Goal: Information Seeking & Learning: Learn about a topic

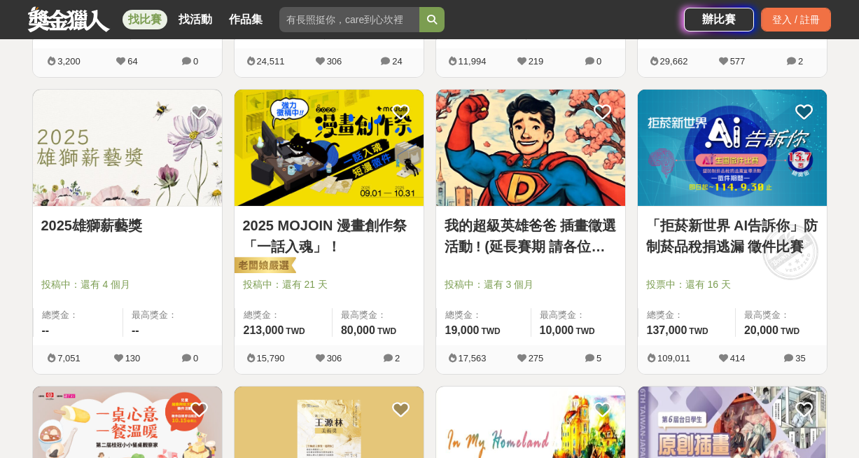
scroll to position [540, 0]
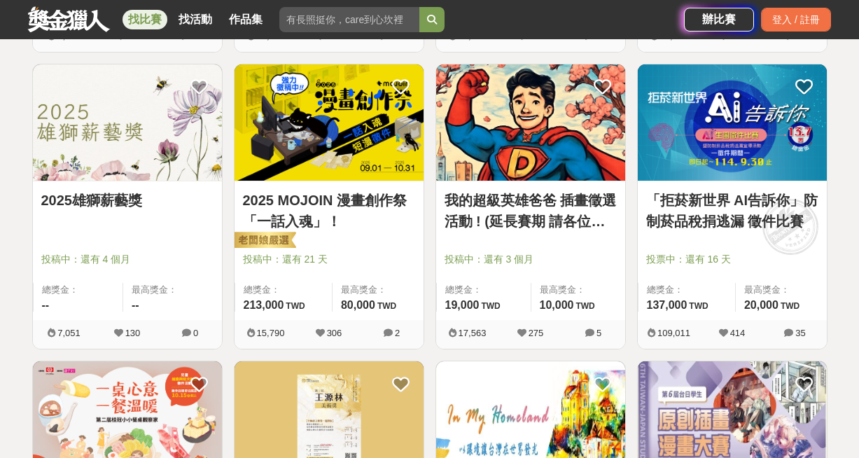
click at [536, 111] on img at bounding box center [530, 122] width 189 height 117
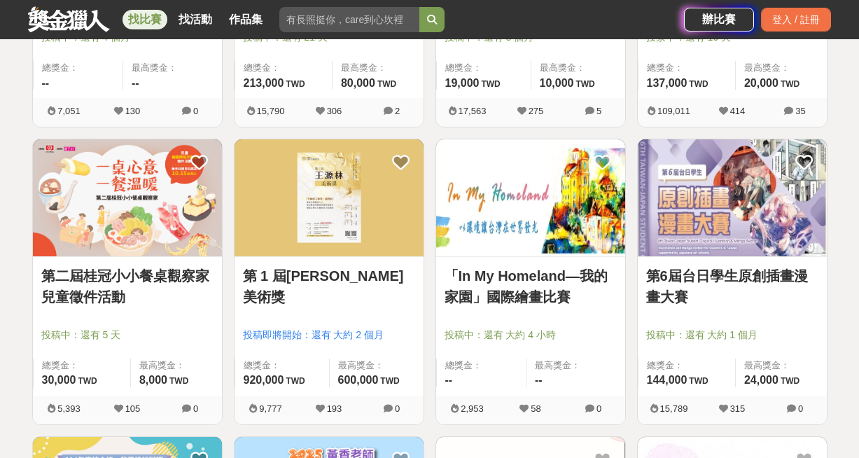
scroll to position [772, 0]
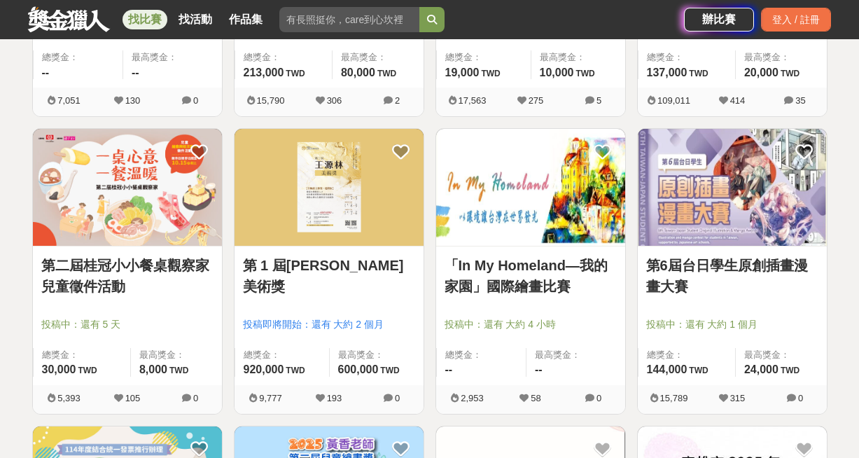
click at [115, 197] on img at bounding box center [127, 187] width 189 height 117
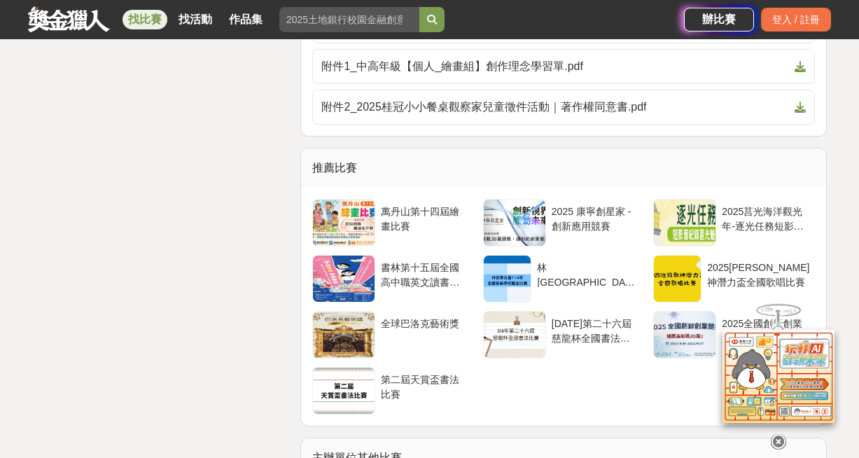
scroll to position [3502, 0]
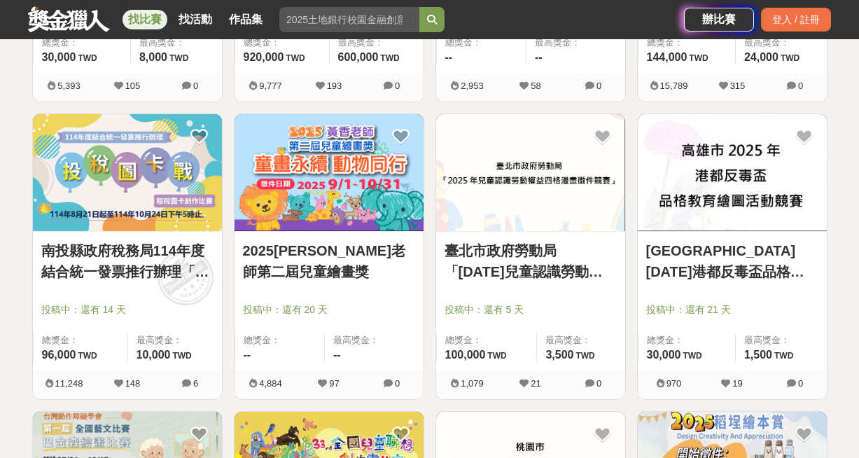
scroll to position [1085, 0]
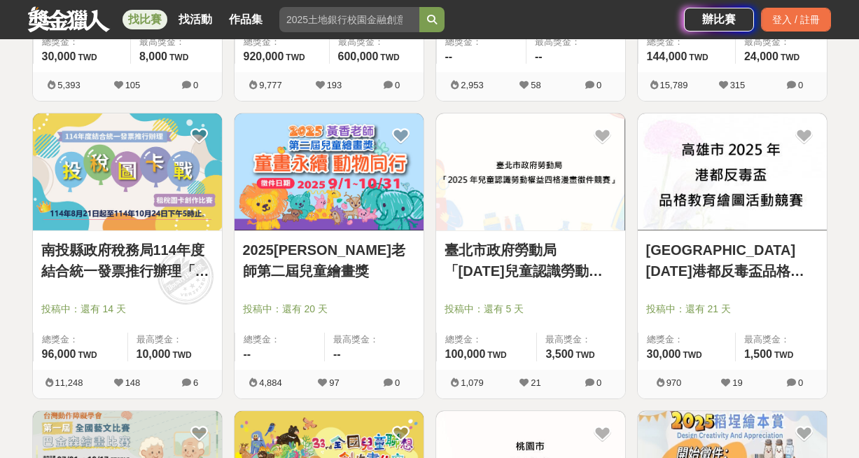
click at [391, 197] on img at bounding box center [329, 171] width 189 height 117
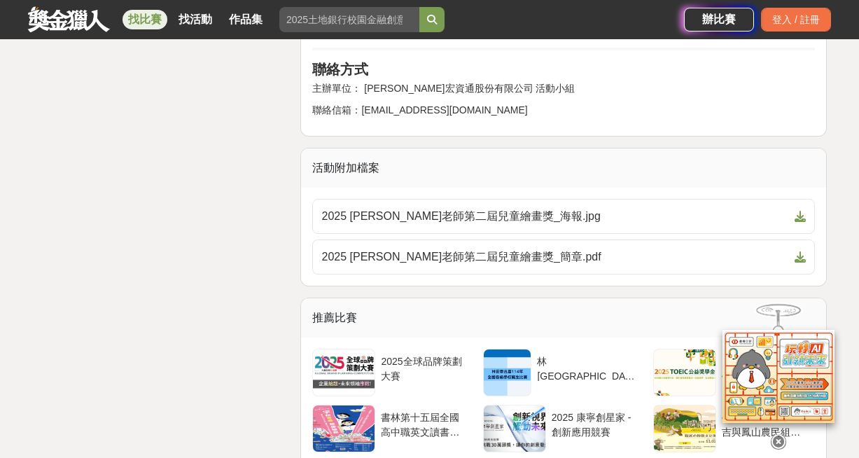
scroll to position [2653, 0]
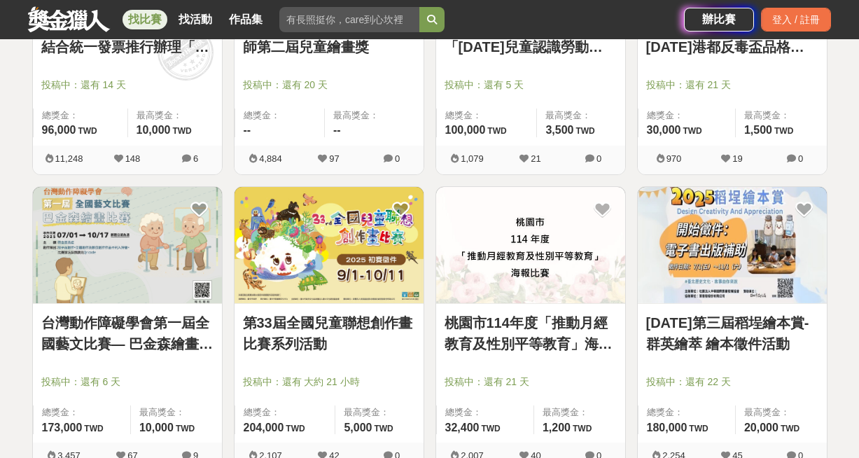
scroll to position [1318, 0]
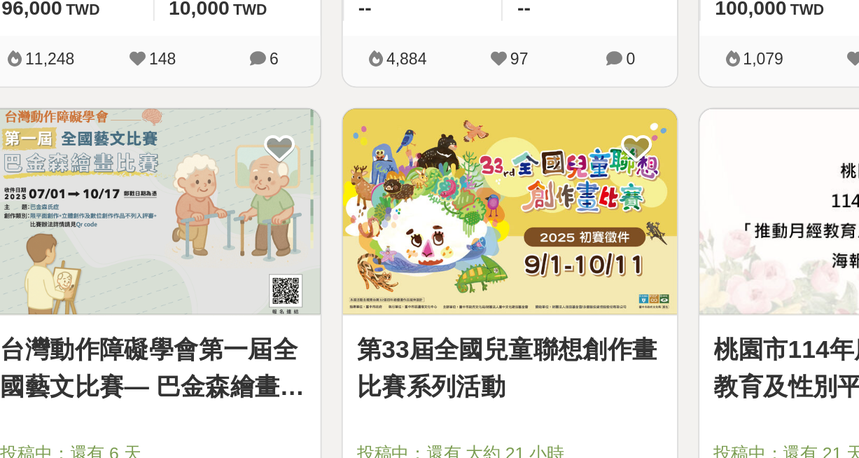
click at [130, 235] on img at bounding box center [127, 237] width 189 height 117
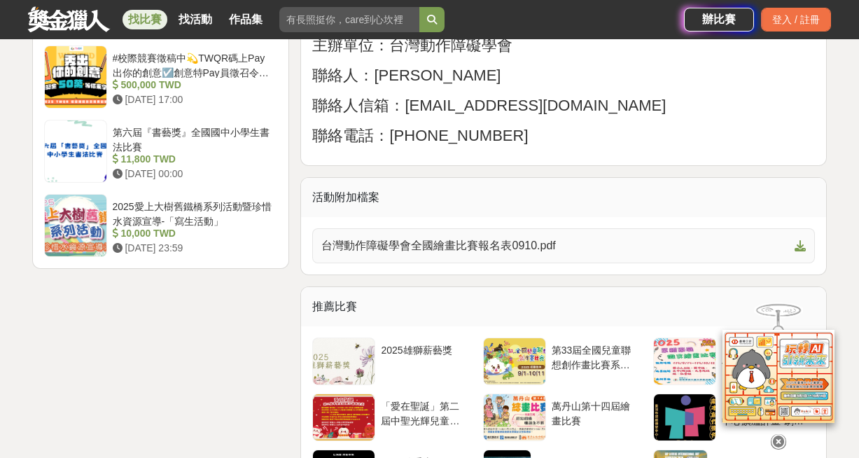
scroll to position [1920, 0]
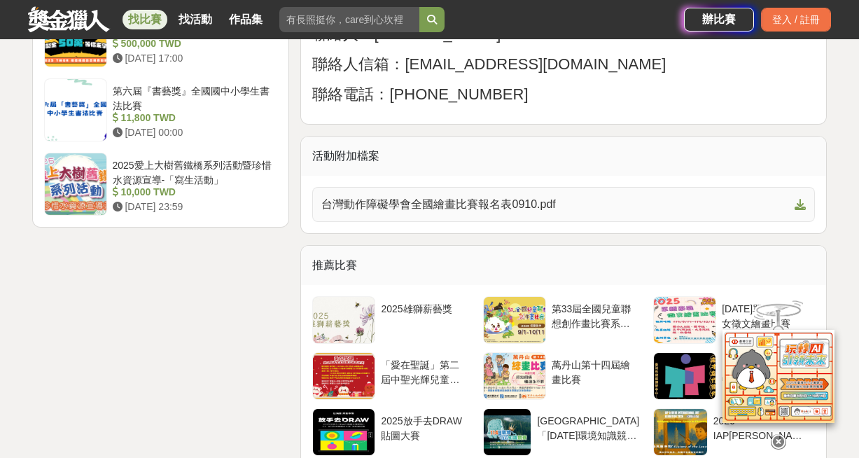
click at [388, 213] on span "台灣動作障礙學會全國繪畫比賽報名表0910.pdf" at bounding box center [555, 204] width 468 height 17
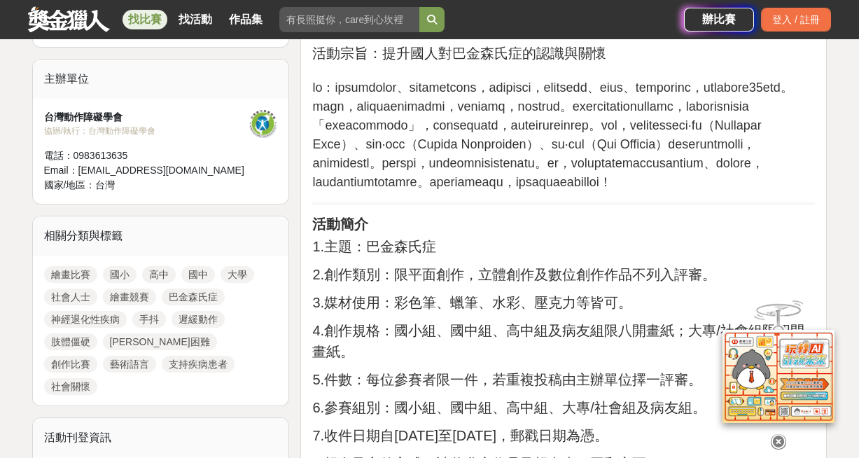
scroll to position [445, 0]
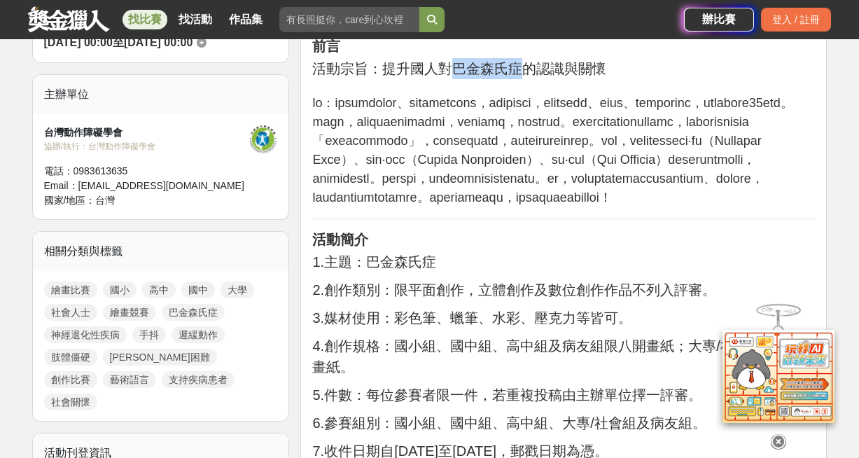
drag, startPoint x: 452, startPoint y: 66, endPoint x: 519, endPoint y: 71, distance: 67.5
click at [519, 71] on span "活動宗旨：提升國人對巴金森氏症的認識與關懷" at bounding box center [459, 68] width 294 height 15
copy span "巴金森氏症"
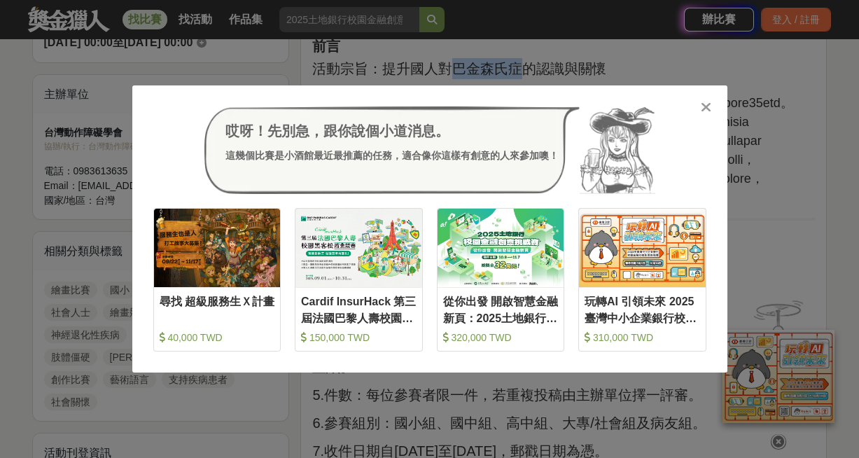
click at [705, 107] on icon at bounding box center [706, 107] width 11 height 14
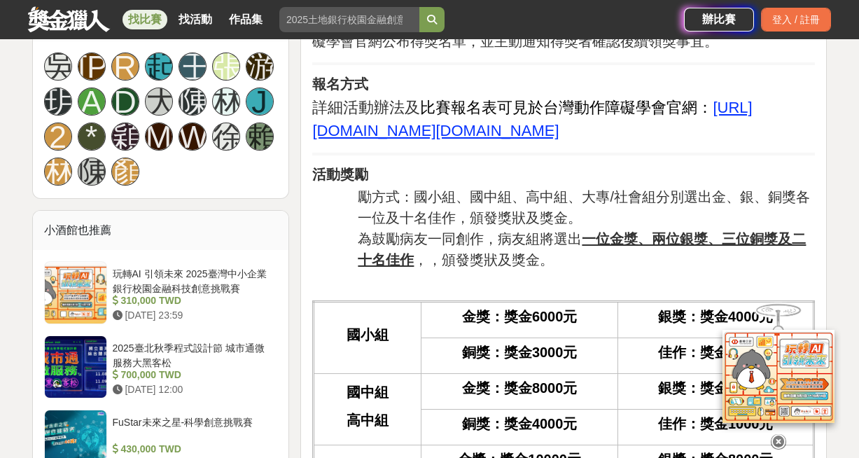
scroll to position [994, 0]
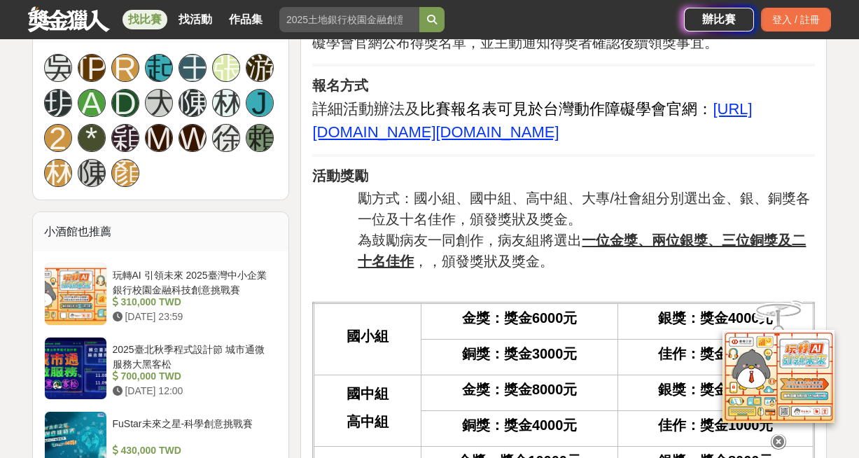
click at [599, 141] on u "[URL][DOMAIN_NAME][DOMAIN_NAME]" at bounding box center [532, 120] width 440 height 41
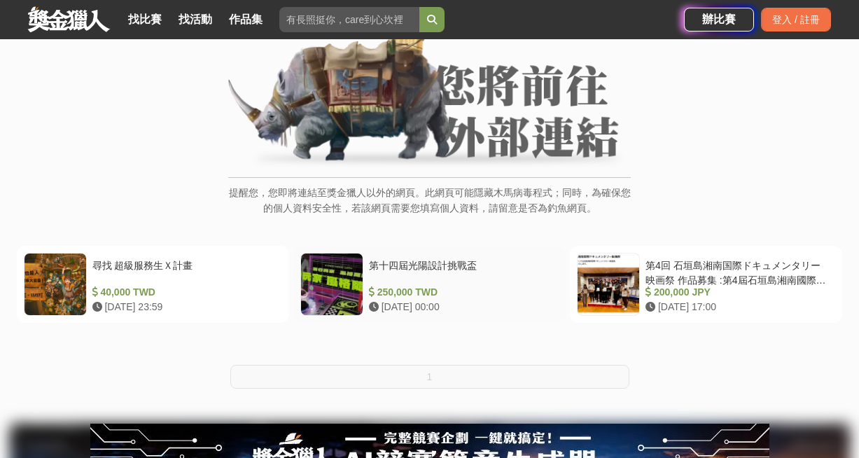
scroll to position [138, 0]
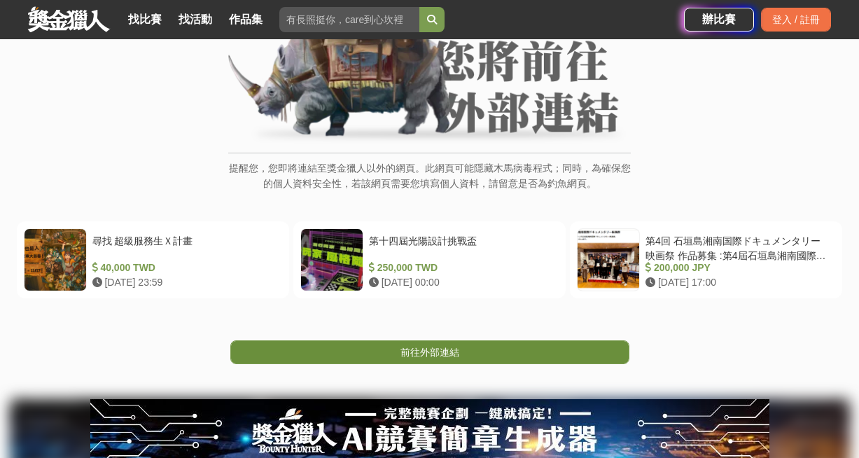
click at [469, 351] on link "前往外部連結" at bounding box center [429, 352] width 399 height 24
